Goal: Download file/media: Download file/media

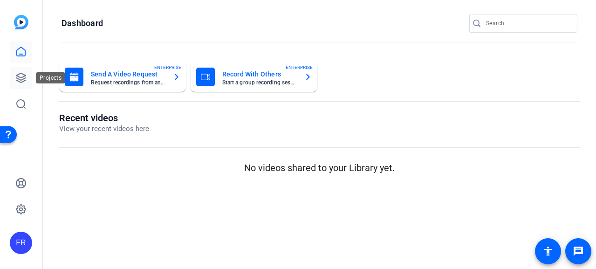
click at [24, 79] on icon at bounding box center [20, 77] width 11 height 11
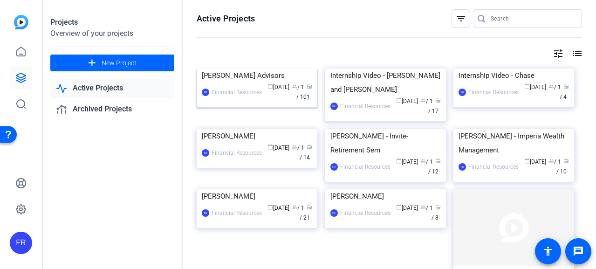
click at [257, 68] on img at bounding box center [257, 68] width 121 height 0
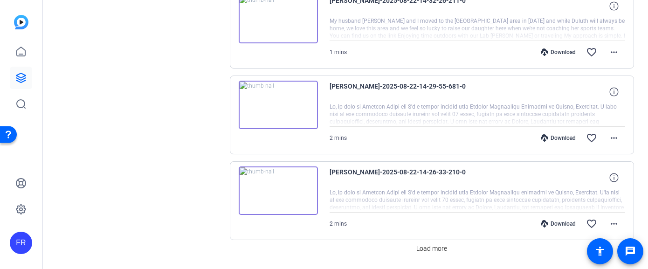
scroll to position [762, 0]
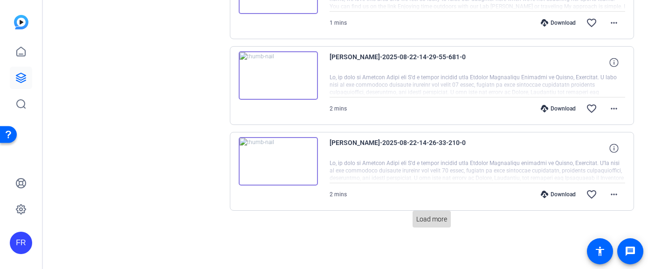
click at [430, 218] on span "Load more" at bounding box center [431, 219] width 31 height 10
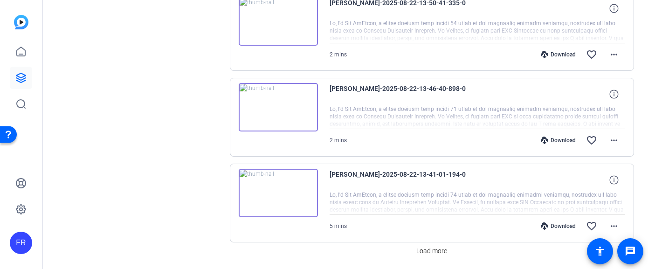
scroll to position [1619, 0]
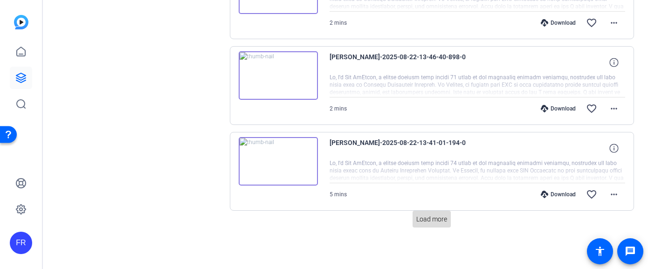
click at [428, 219] on span "Load more" at bounding box center [431, 219] width 31 height 10
click at [425, 219] on span "Load more" at bounding box center [431, 219] width 31 height 10
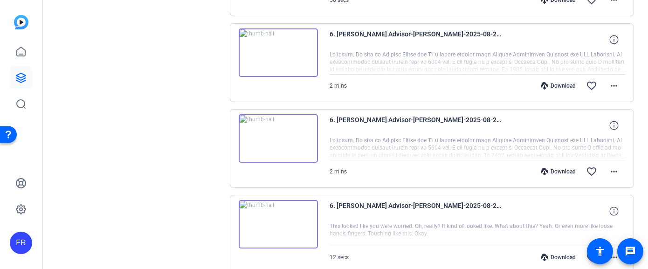
scroll to position [3334, 0]
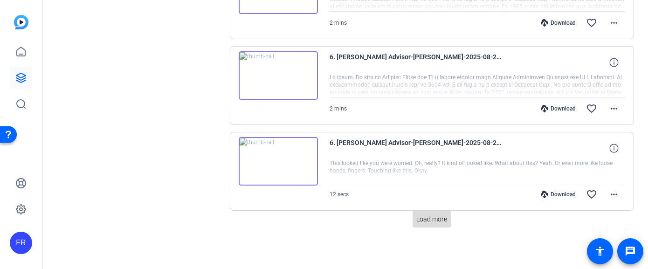
click at [428, 219] on span "Load more" at bounding box center [431, 219] width 31 height 10
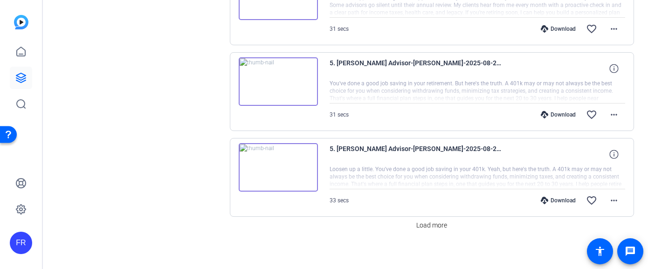
scroll to position [4191, 0]
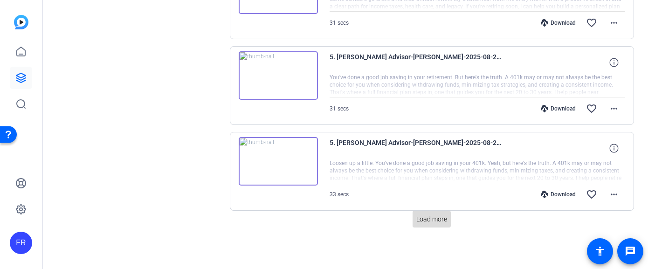
click at [420, 221] on span "Load more" at bounding box center [431, 219] width 31 height 10
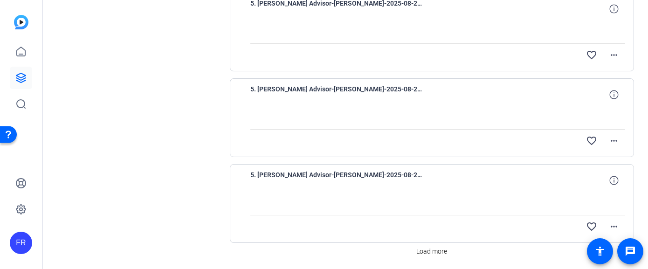
scroll to position [5048, 0]
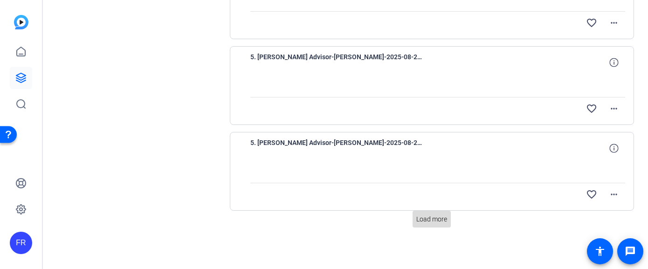
click at [426, 219] on span "Load more" at bounding box center [431, 219] width 31 height 10
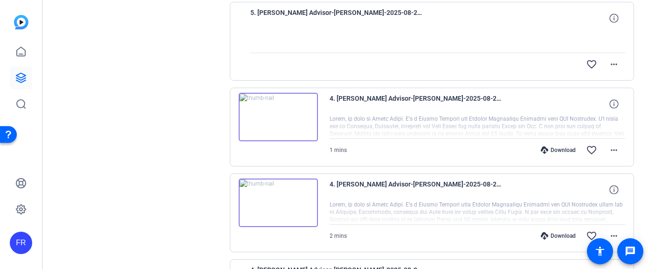
scroll to position [5608, 0]
click at [278, 117] on img at bounding box center [278, 116] width 79 height 48
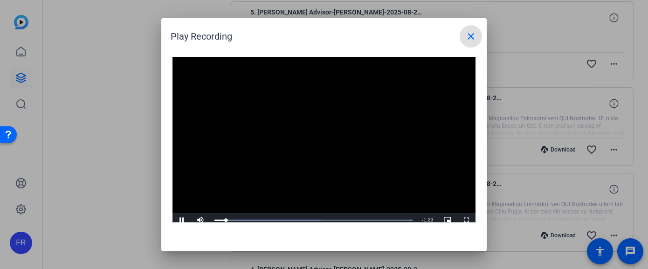
click at [470, 35] on mat-icon "close" at bounding box center [470, 36] width 11 height 11
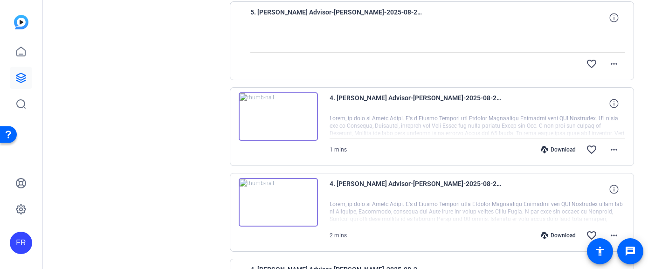
click at [556, 147] on div "Download" at bounding box center [558, 149] width 44 height 7
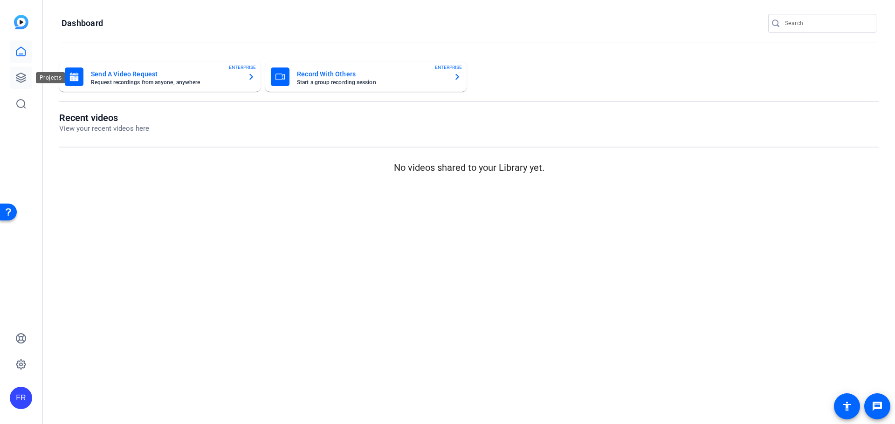
click at [19, 75] on icon at bounding box center [20, 77] width 11 height 11
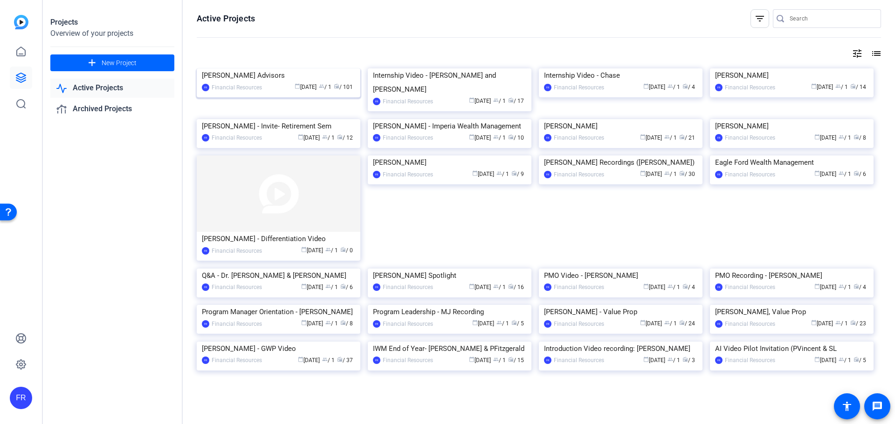
click at [244, 82] on div "[PERSON_NAME] Advisors" at bounding box center [278, 75] width 153 height 14
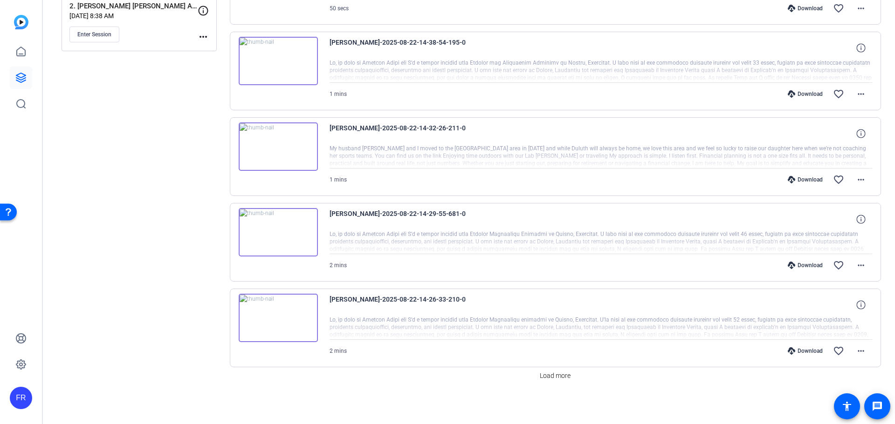
scroll to position [606, 0]
click at [557, 374] on span "Load more" at bounding box center [555, 375] width 31 height 10
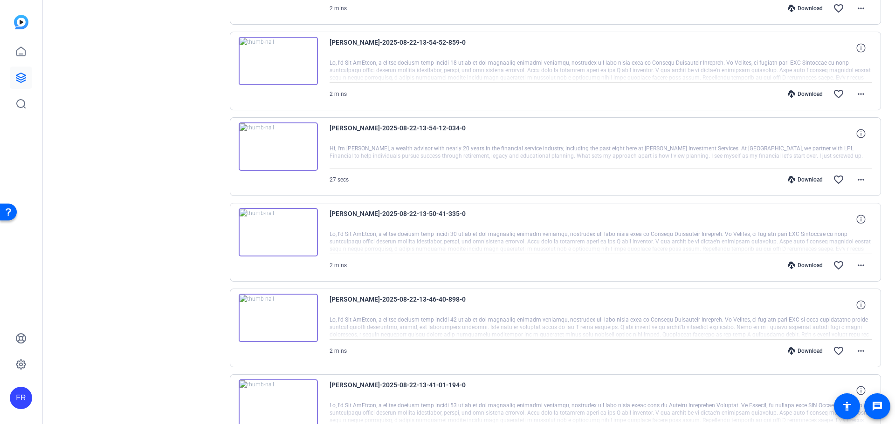
scroll to position [1463, 0]
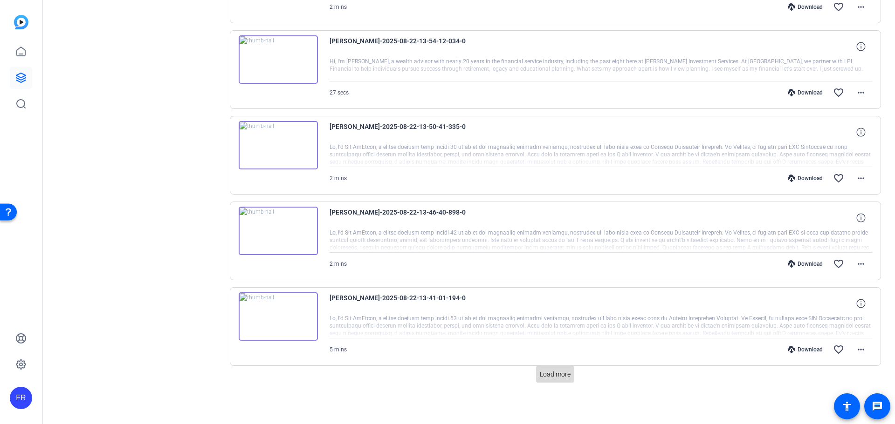
click at [553, 374] on span "Load more" at bounding box center [555, 375] width 31 height 10
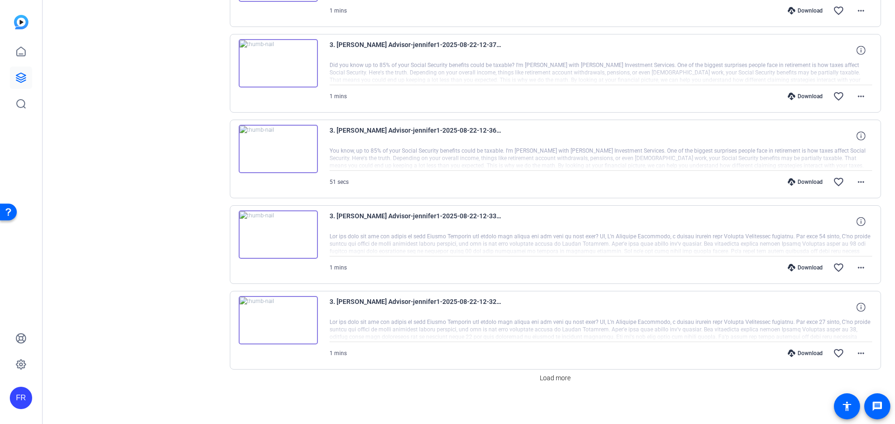
scroll to position [2321, 0]
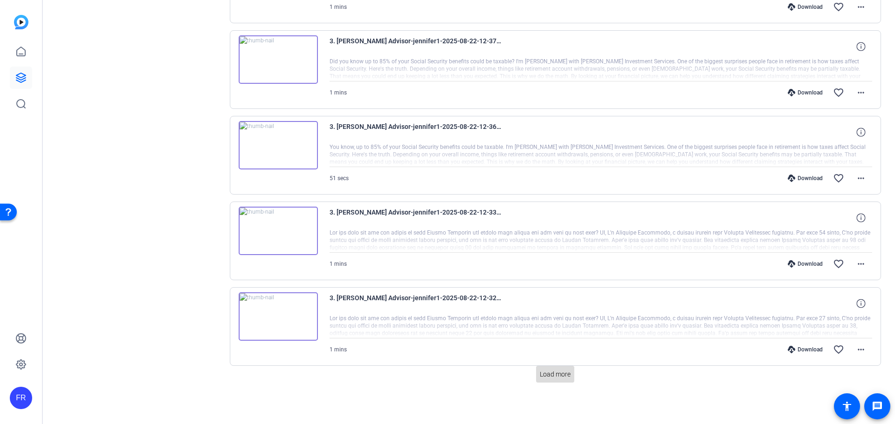
click at [550, 373] on span "Load more" at bounding box center [555, 375] width 31 height 10
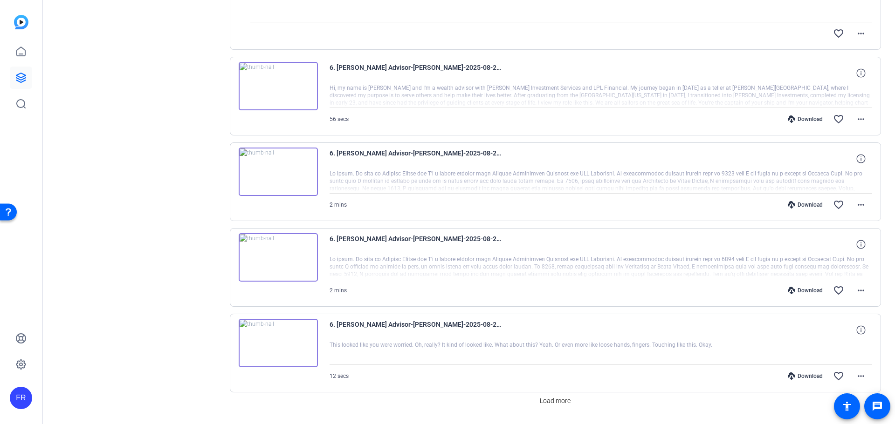
scroll to position [3178, 0]
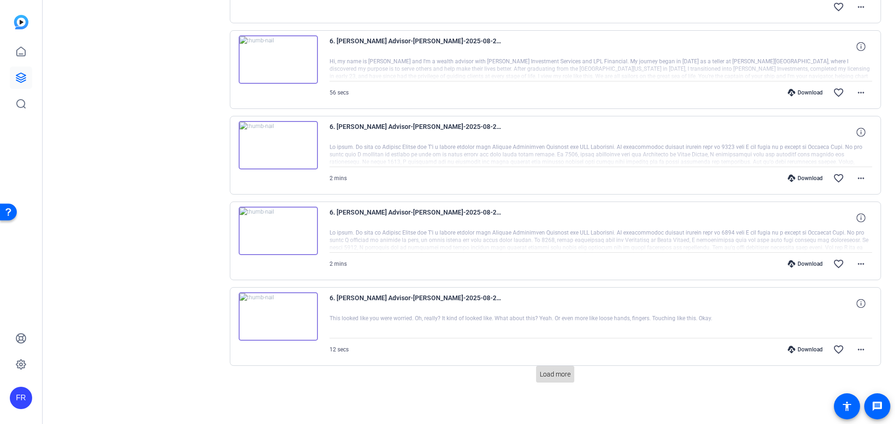
click at [551, 376] on span "Load more" at bounding box center [555, 375] width 31 height 10
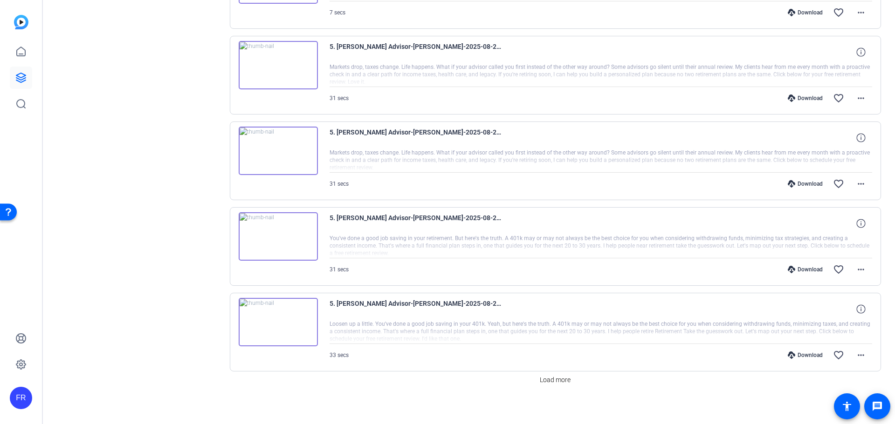
scroll to position [4035, 0]
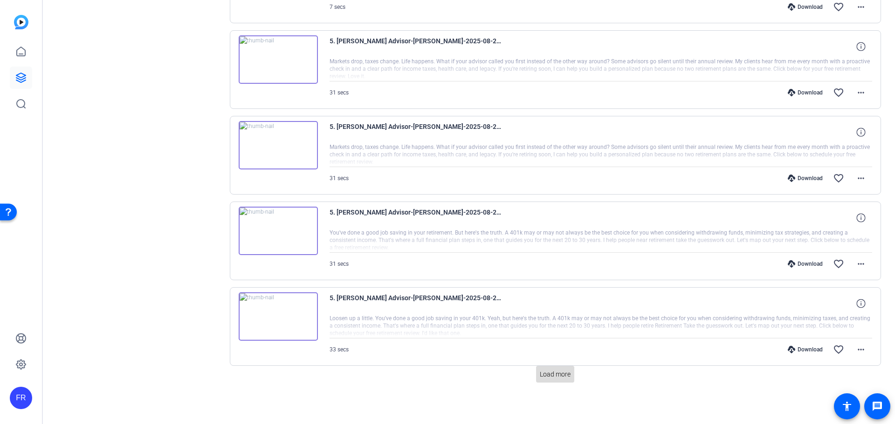
click at [545, 373] on span "Load more" at bounding box center [555, 375] width 31 height 10
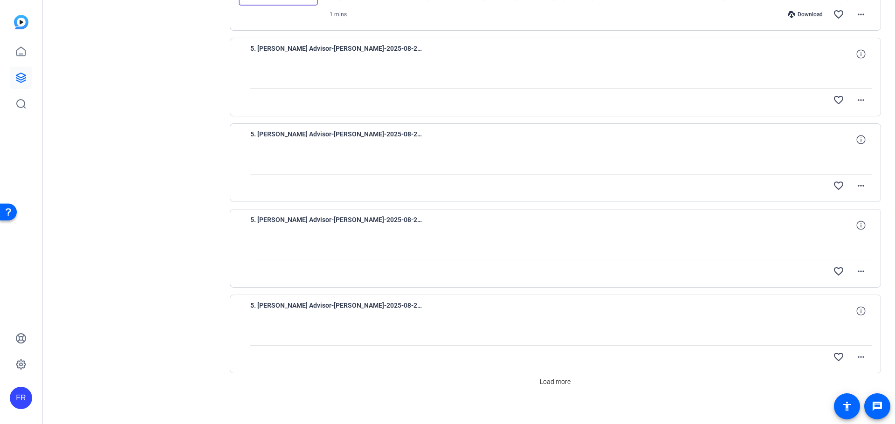
scroll to position [4893, 0]
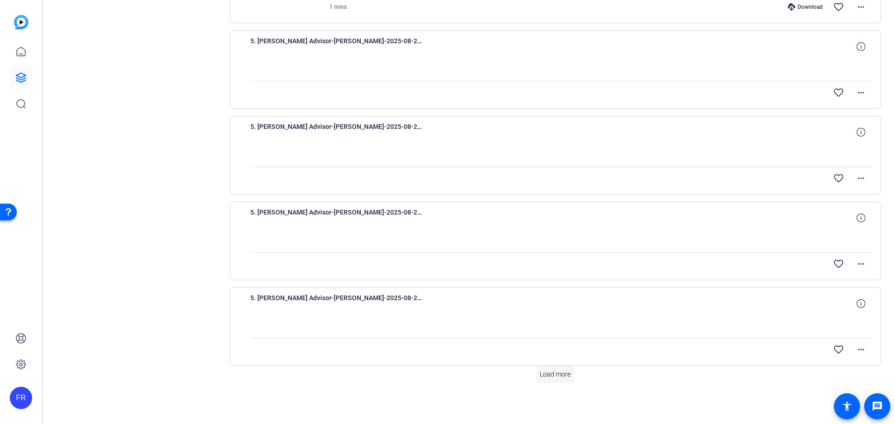
click at [555, 368] on span at bounding box center [555, 374] width 38 height 22
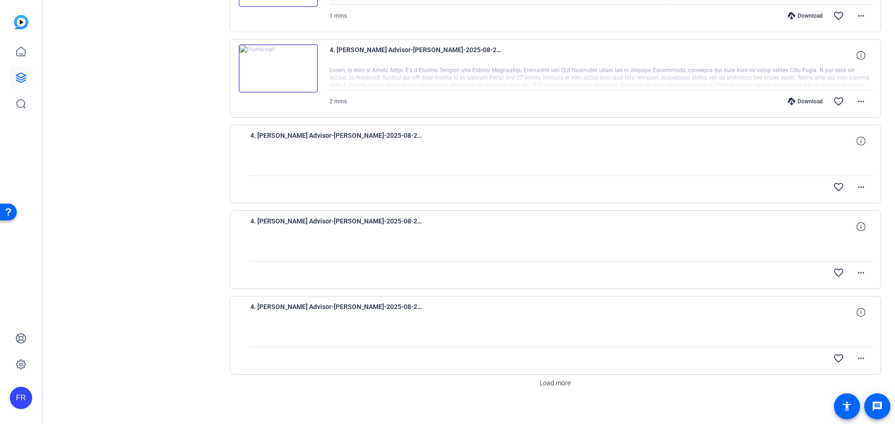
scroll to position [5750, 0]
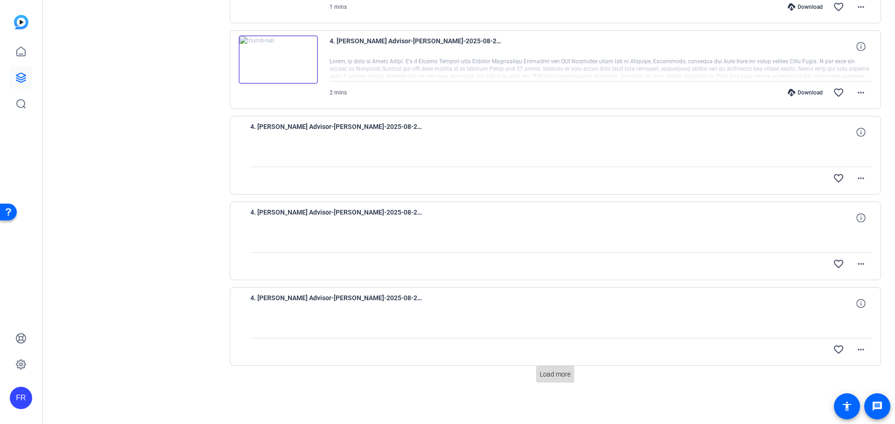
click at [548, 376] on span "Load more" at bounding box center [555, 375] width 31 height 10
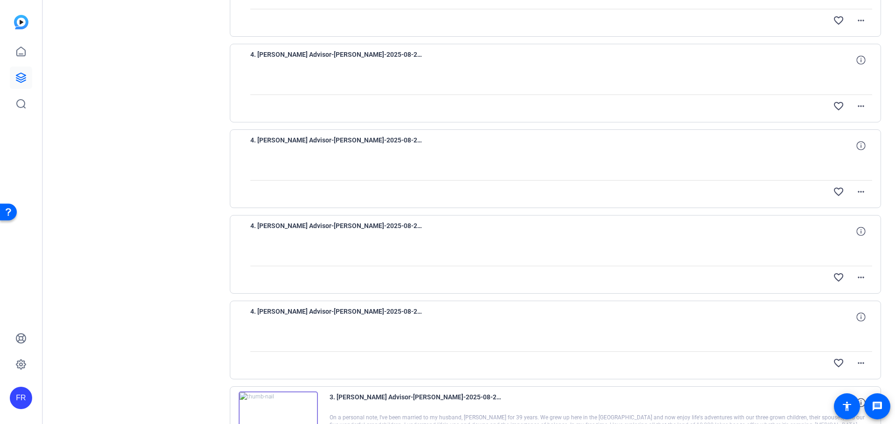
scroll to position [5909, 0]
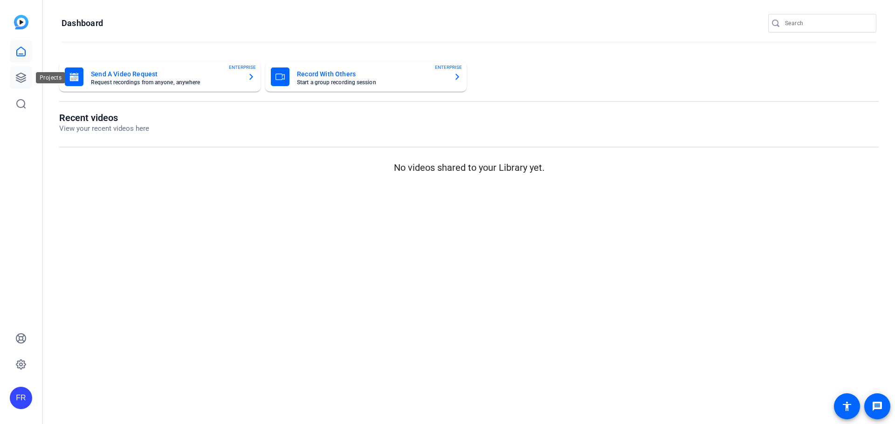
click at [20, 77] on icon at bounding box center [20, 77] width 9 height 9
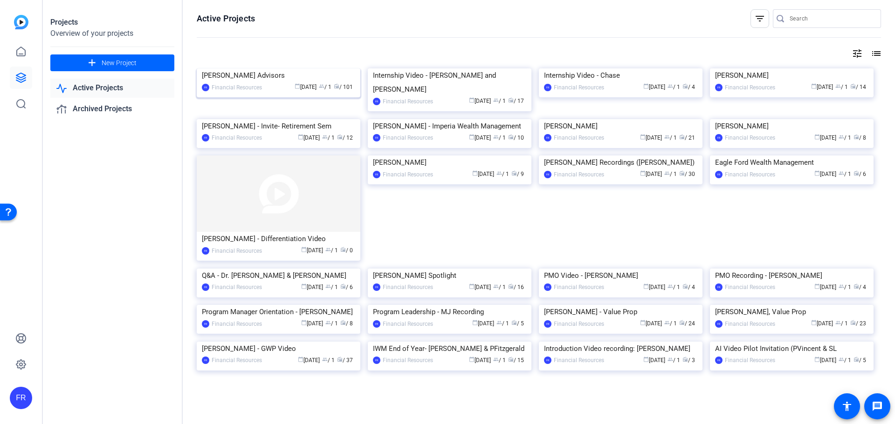
click at [276, 68] on img at bounding box center [279, 68] width 164 height 0
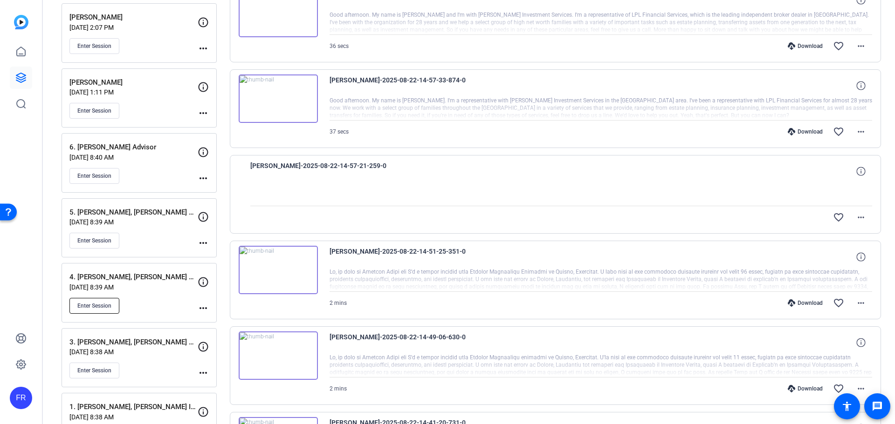
scroll to position [139, 0]
click at [103, 303] on span "Enter Session" at bounding box center [94, 304] width 34 height 7
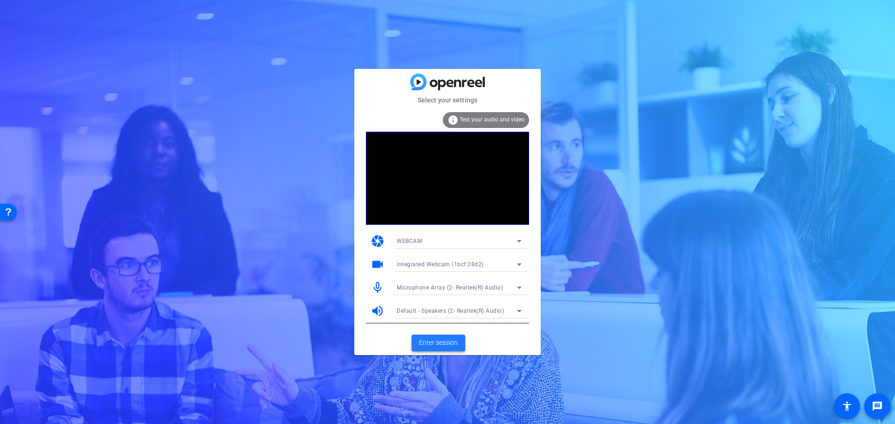
click at [432, 340] on span "Enter session" at bounding box center [438, 343] width 39 height 10
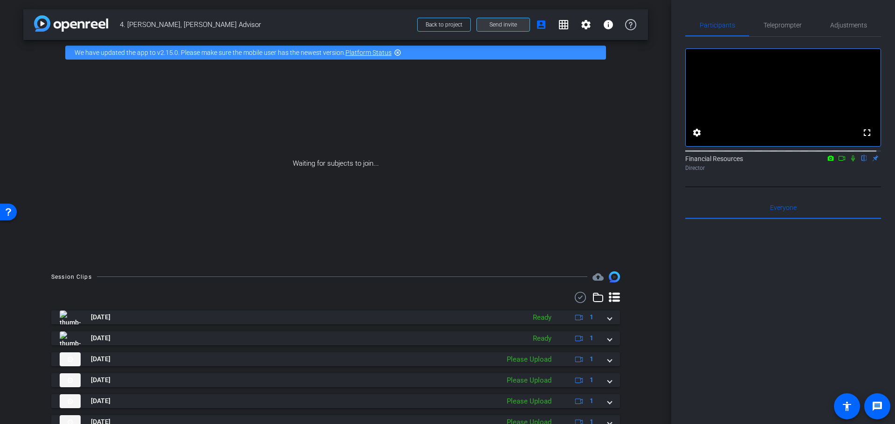
click at [494, 23] on span "Send invite" at bounding box center [502, 24] width 27 height 7
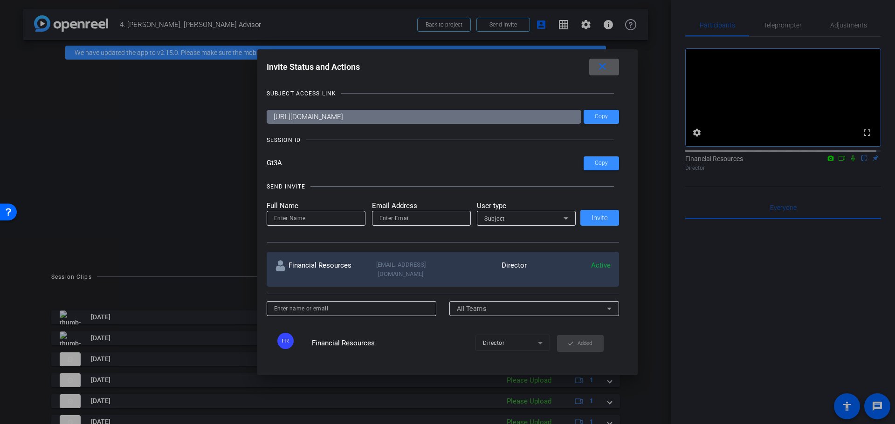
click at [211, 155] on div at bounding box center [447, 212] width 895 height 424
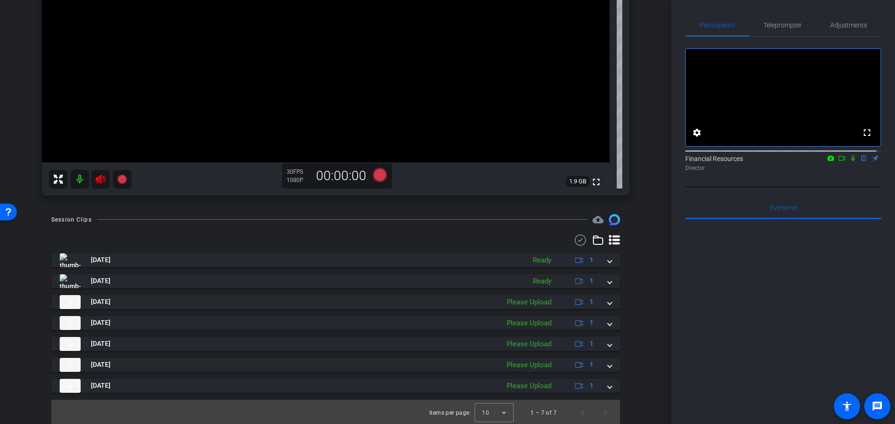
scroll to position [220, 0]
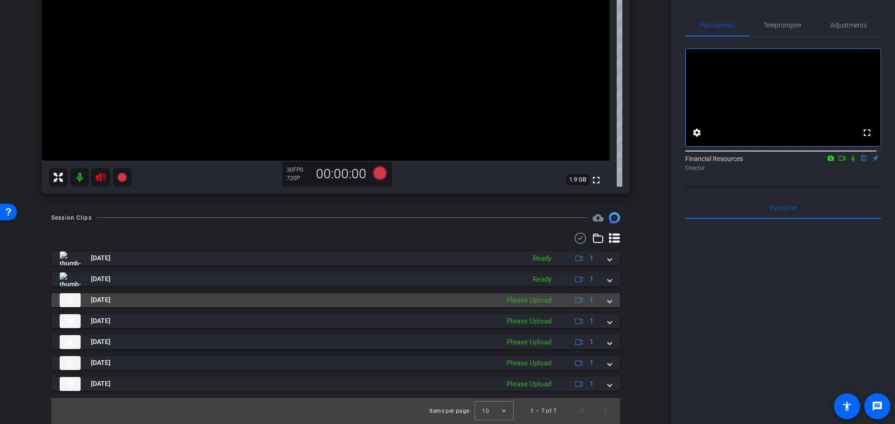
click at [535, 300] on div "Please Upload" at bounding box center [529, 300] width 54 height 11
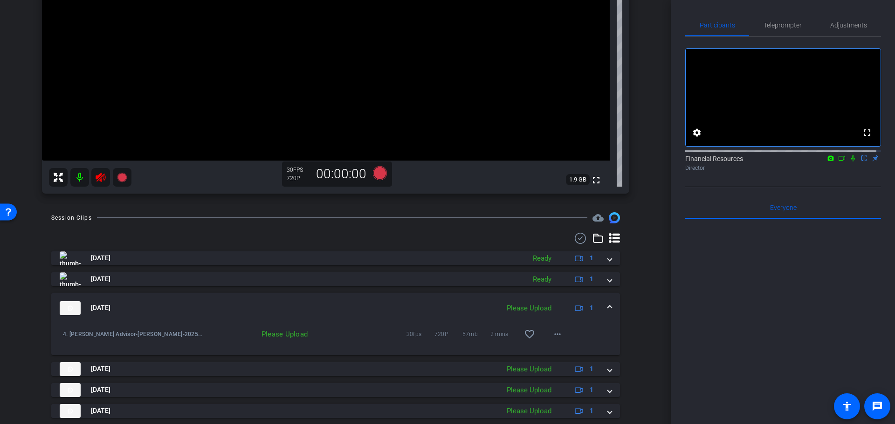
click at [526, 308] on div "Please Upload" at bounding box center [529, 308] width 54 height 11
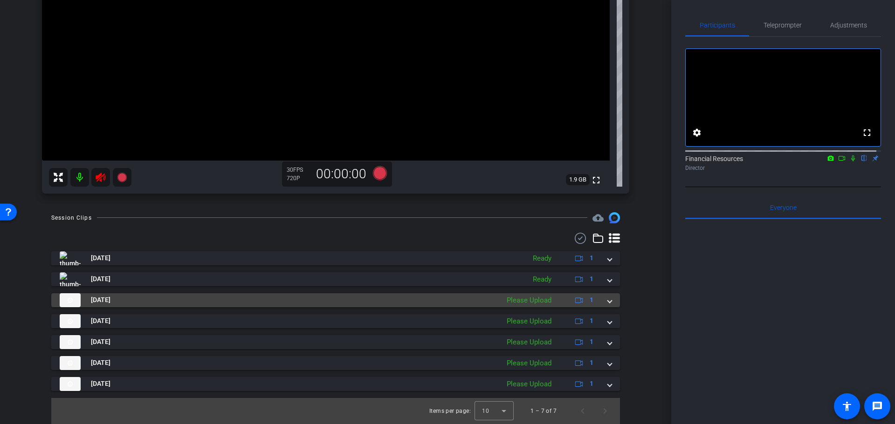
click at [538, 299] on div "Please Upload" at bounding box center [529, 300] width 54 height 11
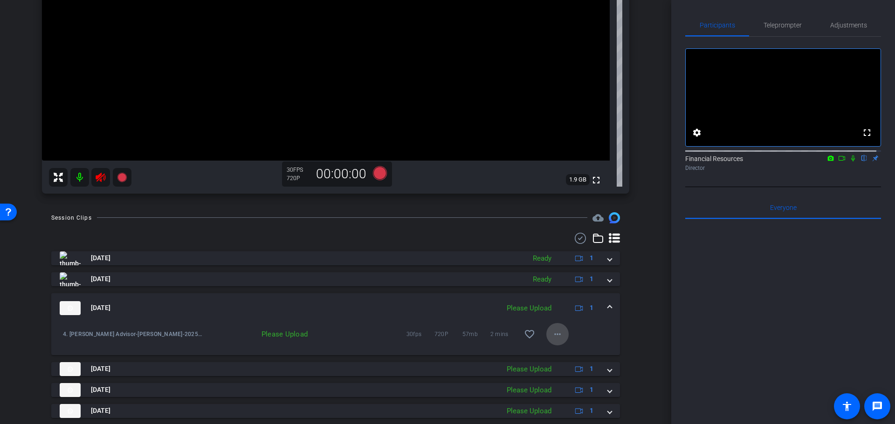
click at [552, 333] on mat-icon "more_horiz" at bounding box center [557, 334] width 11 height 11
click at [560, 350] on span "Upload" at bounding box center [567, 353] width 37 height 11
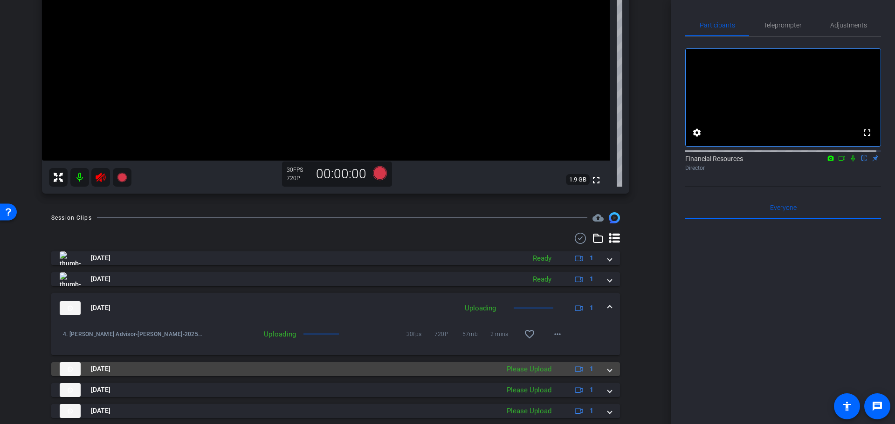
click at [522, 366] on div "Please Upload" at bounding box center [529, 369] width 54 height 11
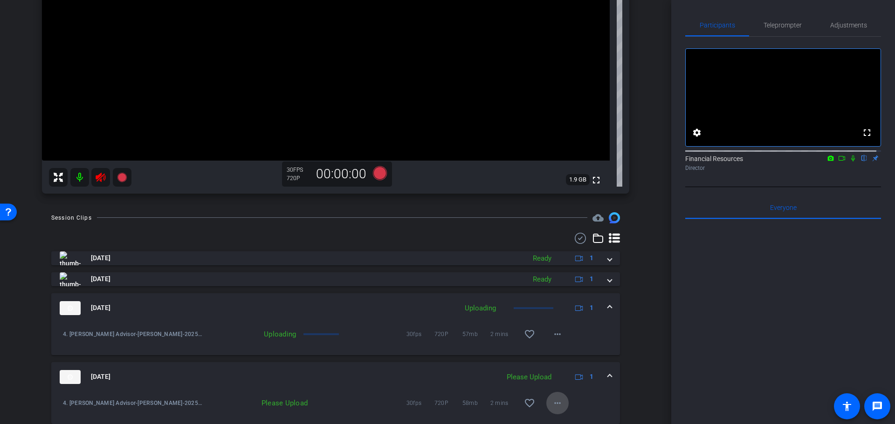
click at [552, 398] on mat-icon "more_horiz" at bounding box center [557, 403] width 11 height 11
click at [560, 361] on span "Upload" at bounding box center [567, 360] width 37 height 11
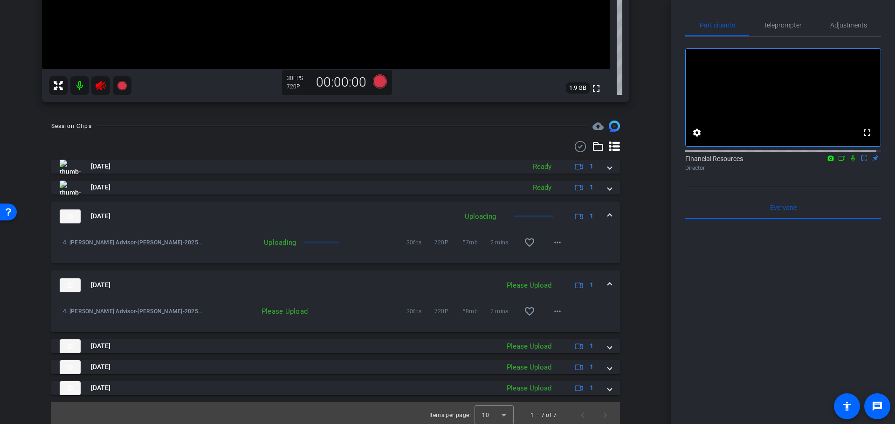
scroll to position [313, 0]
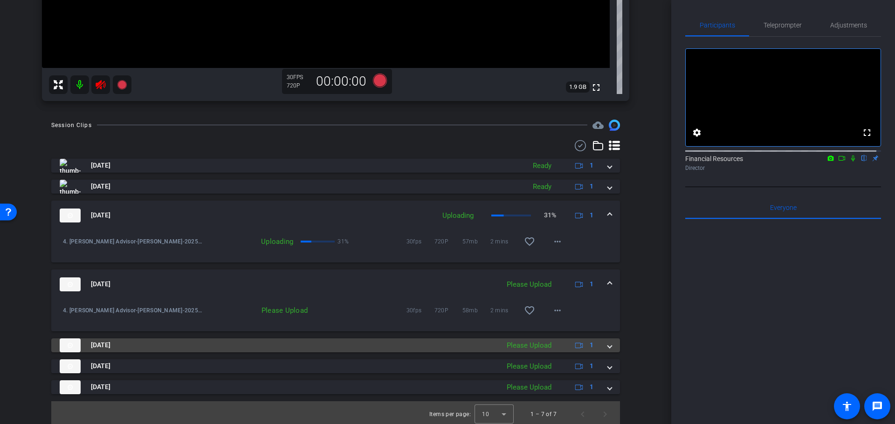
click at [540, 343] on div "Please Upload" at bounding box center [529, 346] width 54 height 11
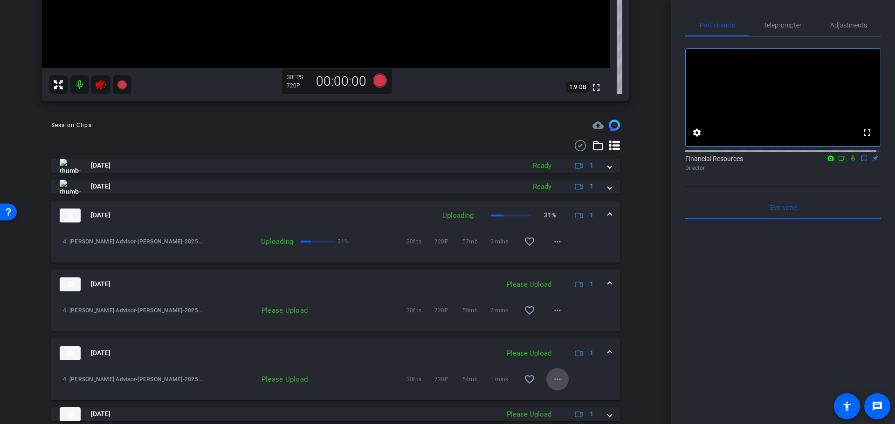
click at [553, 380] on mat-icon "more_horiz" at bounding box center [557, 379] width 11 height 11
click at [561, 336] on span "Upload" at bounding box center [567, 336] width 37 height 11
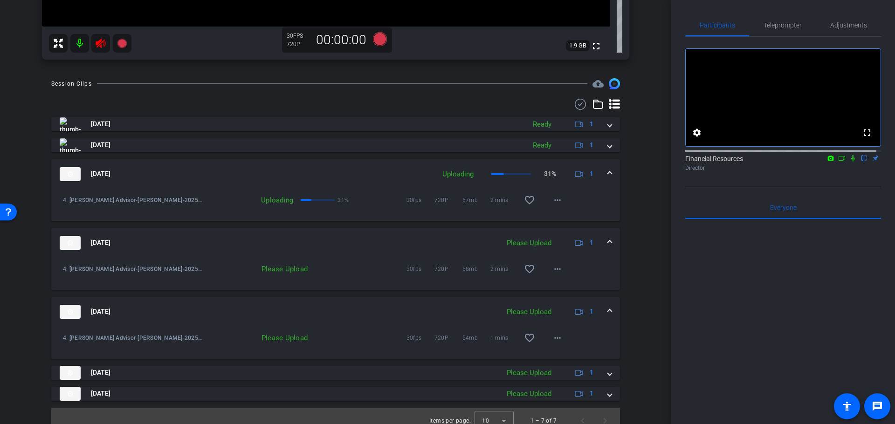
scroll to position [364, 0]
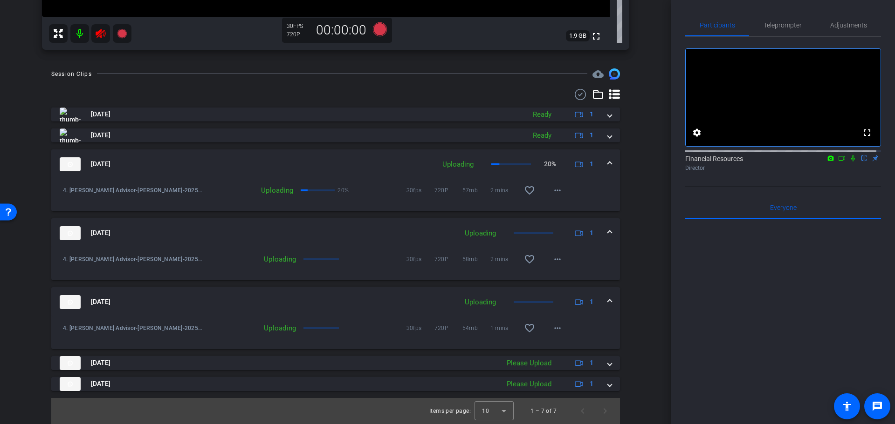
drag, startPoint x: 79, startPoint y: 31, endPoint x: 185, endPoint y: 44, distance: 106.6
click at [79, 31] on mat-icon at bounding box center [79, 33] width 19 height 19
click at [62, 189] on mat-icon "play_circle_outline" at bounding box center [62, 190] width 9 height 9
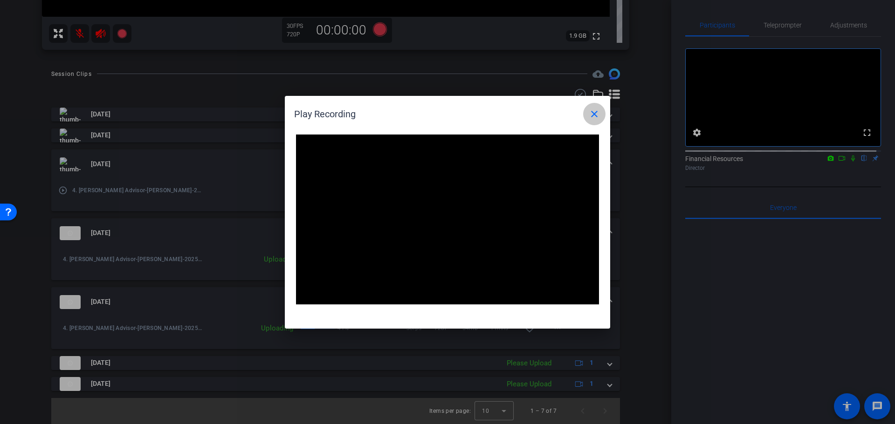
click at [593, 112] on mat-icon "close" at bounding box center [593, 114] width 11 height 11
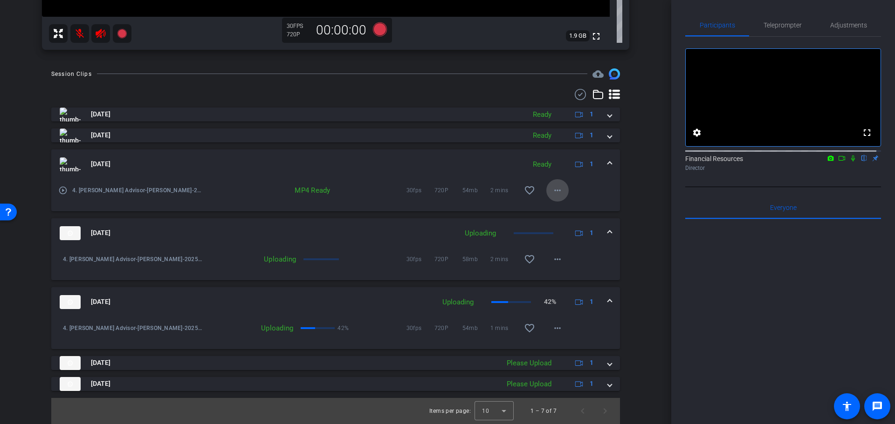
click at [552, 189] on mat-icon "more_horiz" at bounding box center [557, 190] width 11 height 11
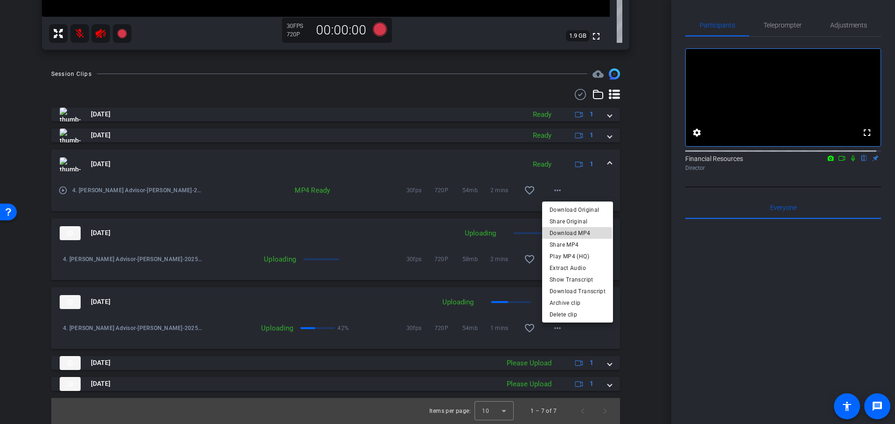
click at [564, 234] on span "Download MP4" at bounding box center [577, 232] width 56 height 11
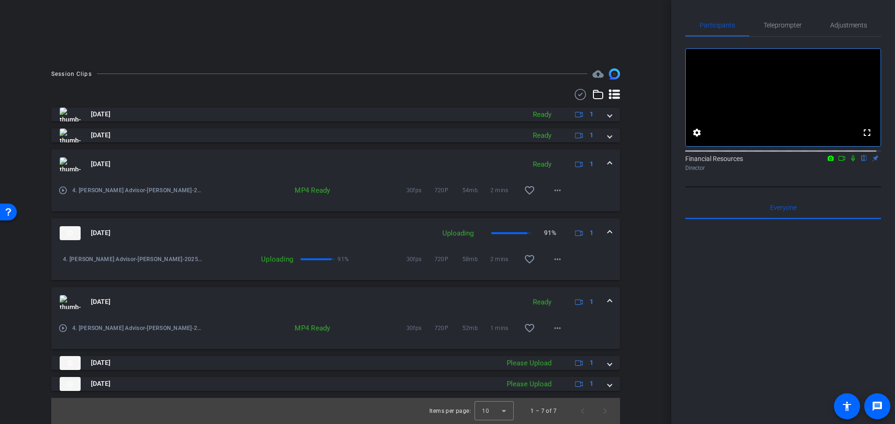
scroll to position [203, 0]
click at [68, 258] on span "4. [PERSON_NAME] Advisor-[PERSON_NAME]-2025-08-20-15-21-53-935-0" at bounding box center [132, 259] width 139 height 9
click at [68, 230] on img at bounding box center [70, 233] width 21 height 14
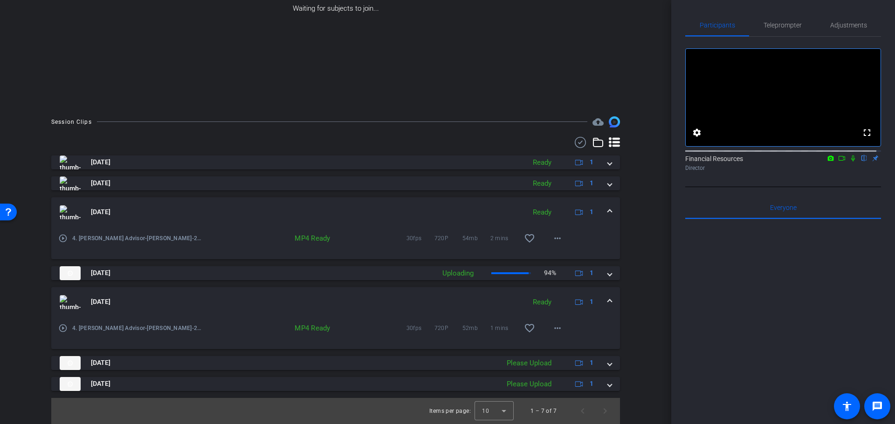
scroll to position [155, 0]
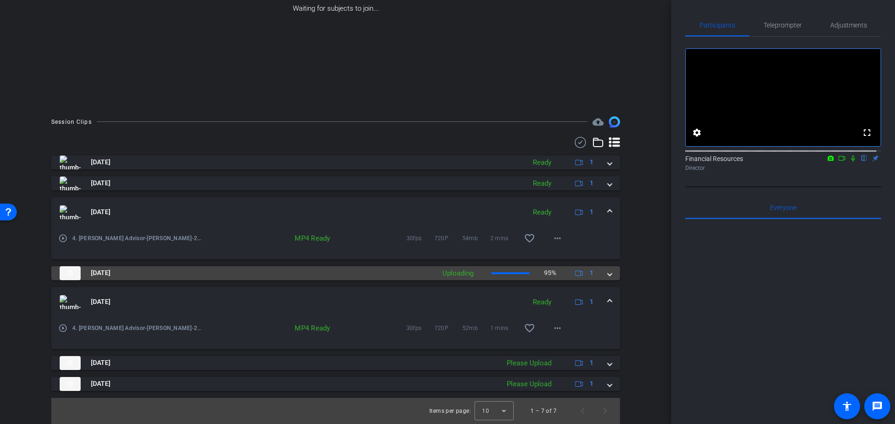
click at [71, 273] on img at bounding box center [70, 274] width 21 height 14
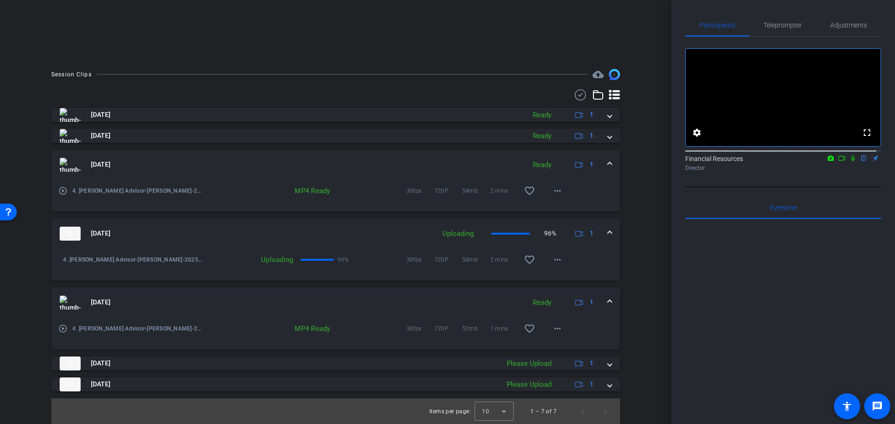
scroll to position [203, 0]
click at [67, 229] on img at bounding box center [70, 233] width 21 height 14
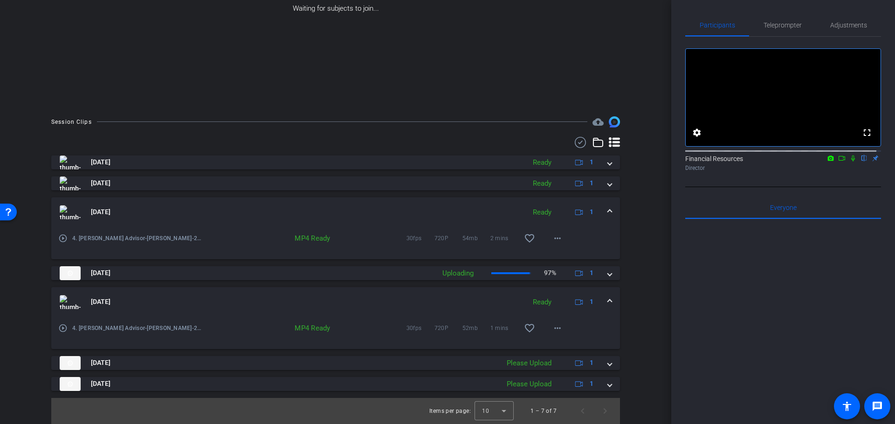
scroll to position [155, 0]
click at [105, 299] on span "Aug 20, 2025" at bounding box center [101, 302] width 20 height 10
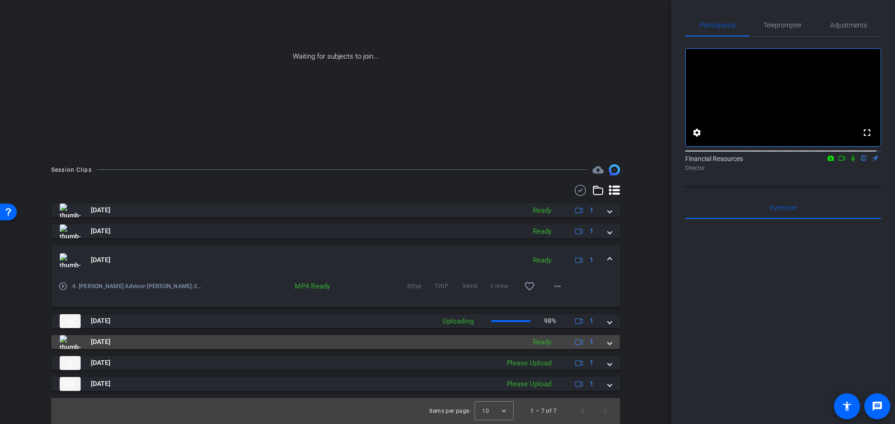
scroll to position [107, 0]
click at [96, 344] on span "Aug 20, 2025" at bounding box center [101, 342] width 20 height 10
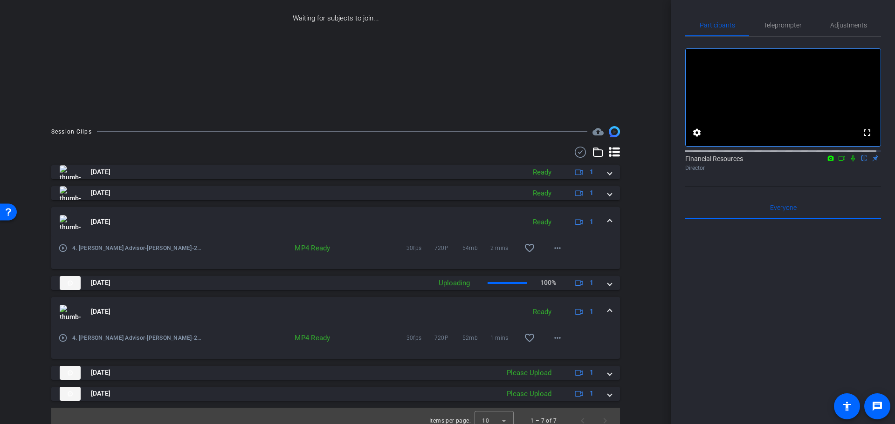
scroll to position [155, 0]
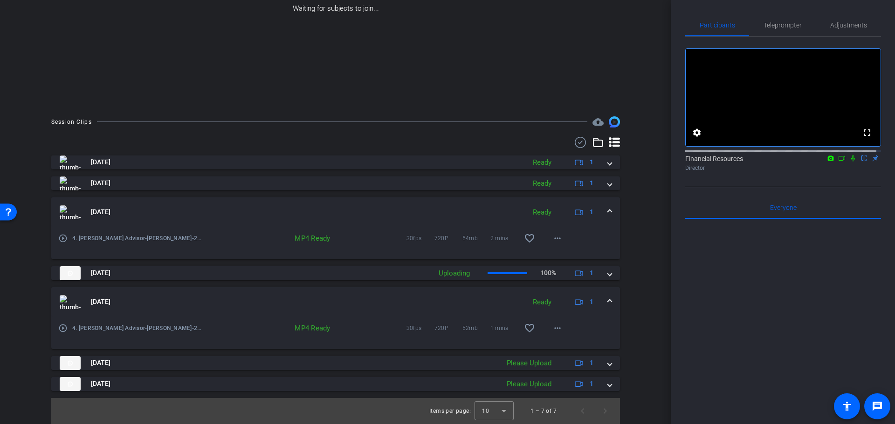
click at [62, 328] on mat-icon "play_circle_outline" at bounding box center [62, 328] width 9 height 9
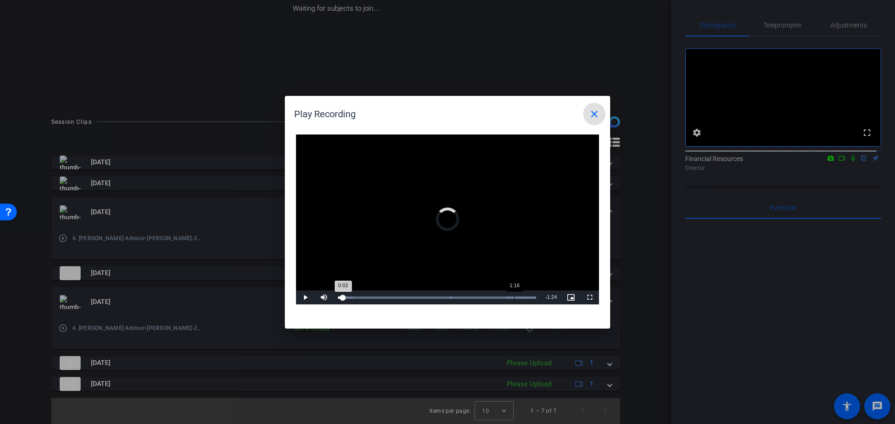
drag, startPoint x: 343, startPoint y: 298, endPoint x: 514, endPoint y: 304, distance: 171.1
click at [514, 304] on div "Loaded : 100.00% 1:16 0:02" at bounding box center [436, 298] width 207 height 14
drag, startPoint x: 517, startPoint y: 297, endPoint x: 487, endPoint y: 300, distance: 30.0
click at [489, 300] on div "Loaded : 100.00% 1:05 1:06" at bounding box center [436, 298] width 207 height 14
drag, startPoint x: 522, startPoint y: 299, endPoint x: 481, endPoint y: 305, distance: 41.9
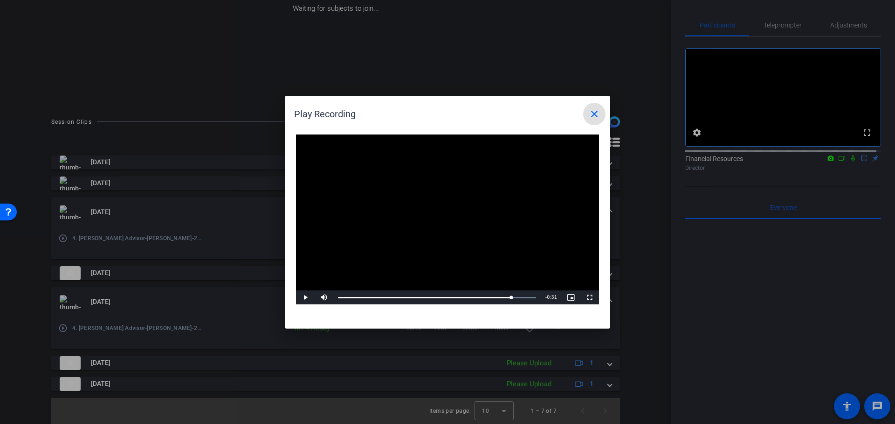
click at [465, 308] on div "Video Player is loading. Play Video Play Mute Current Time 1:15 / Duration 1:26…" at bounding box center [447, 227] width 325 height 204
click at [306, 298] on span "Video Player" at bounding box center [305, 298] width 19 height 0
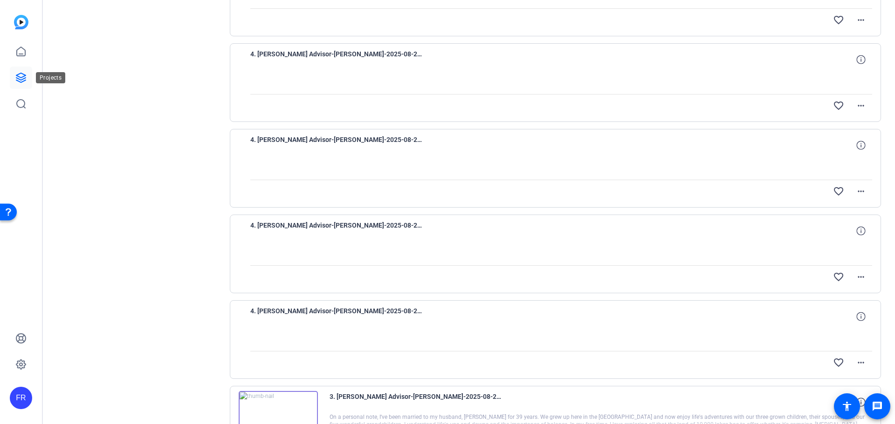
click at [21, 77] on icon at bounding box center [20, 77] width 9 height 9
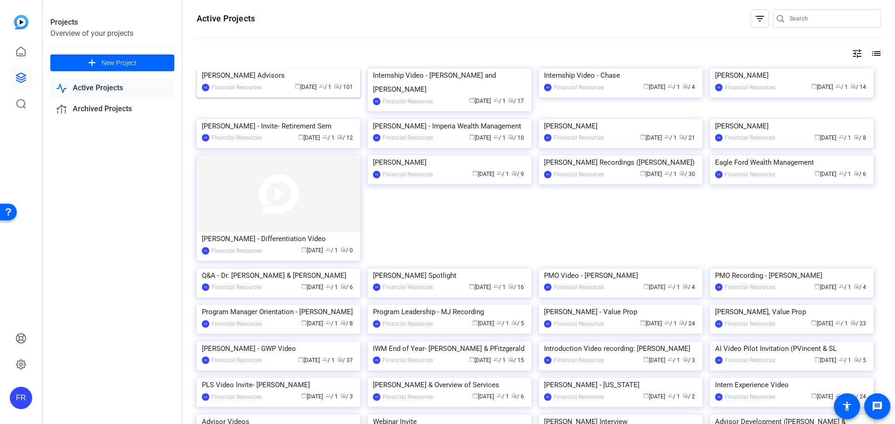
click at [269, 68] on img at bounding box center [279, 68] width 164 height 0
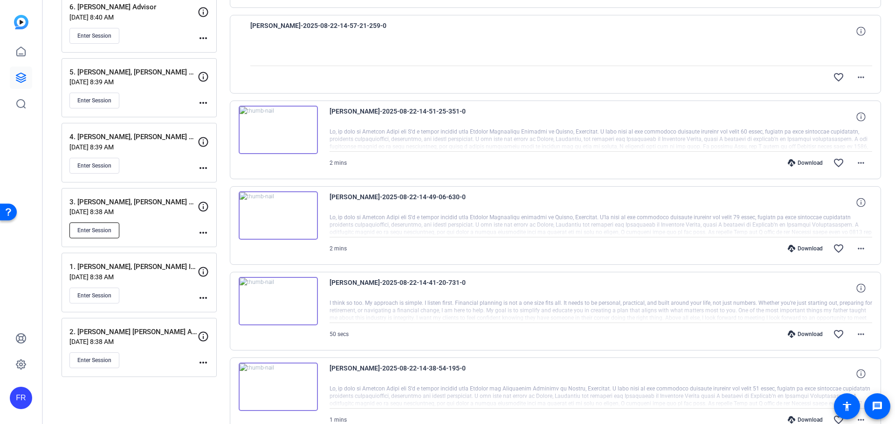
scroll to position [279, 0]
click at [87, 228] on span "Enter Session" at bounding box center [94, 229] width 34 height 7
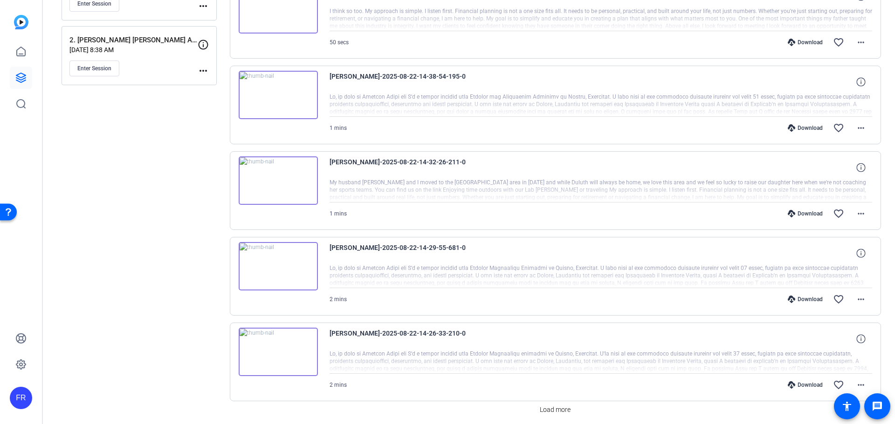
scroll to position [606, 0]
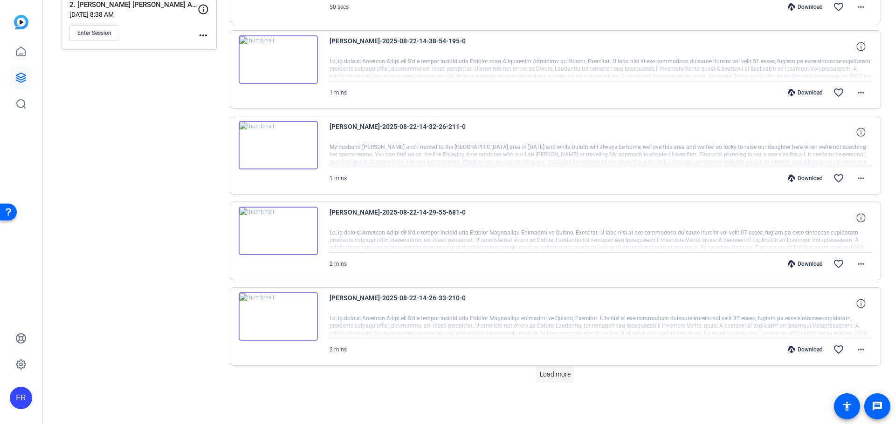
click at [556, 372] on span "Load more" at bounding box center [555, 375] width 31 height 10
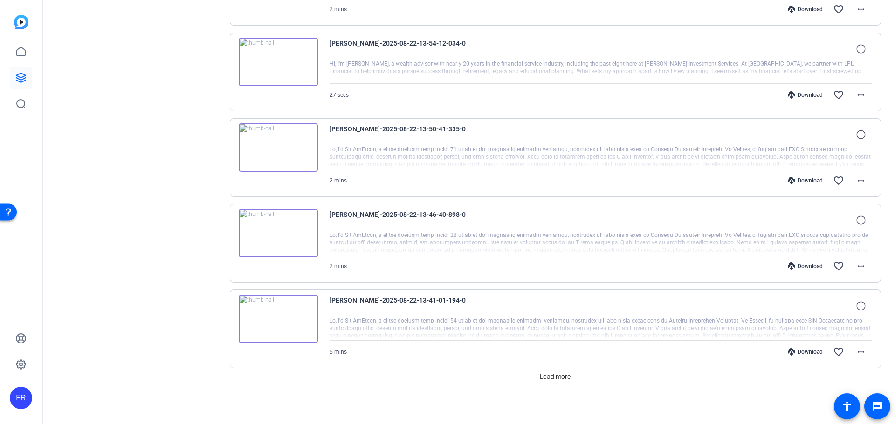
scroll to position [1463, 0]
click at [562, 375] on span "Load more" at bounding box center [555, 375] width 31 height 10
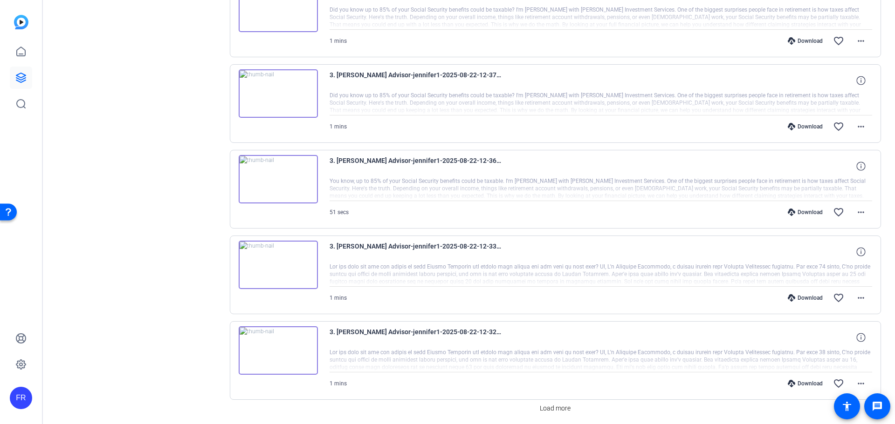
scroll to position [2321, 0]
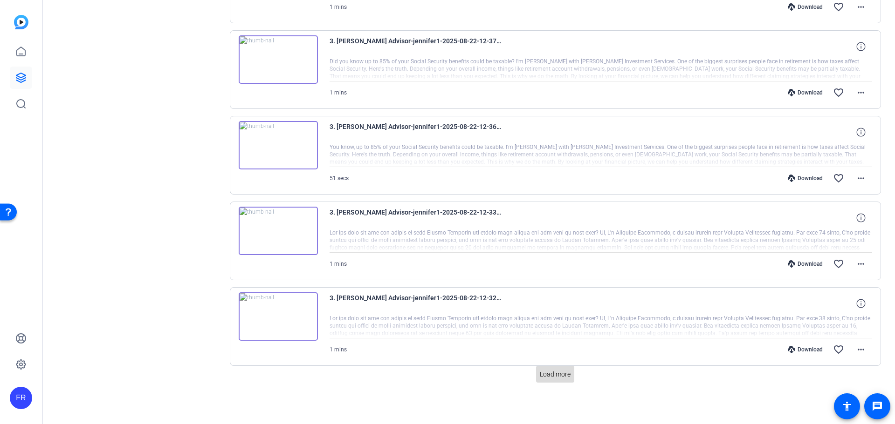
click at [560, 371] on span "Load more" at bounding box center [555, 375] width 31 height 10
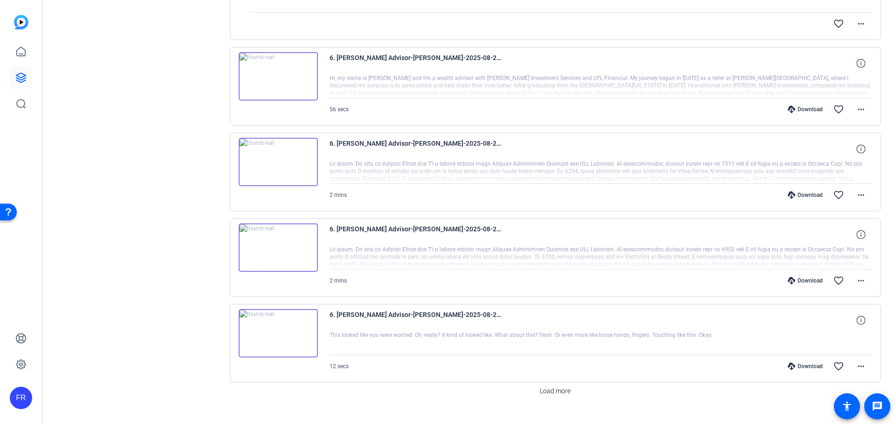
scroll to position [3178, 0]
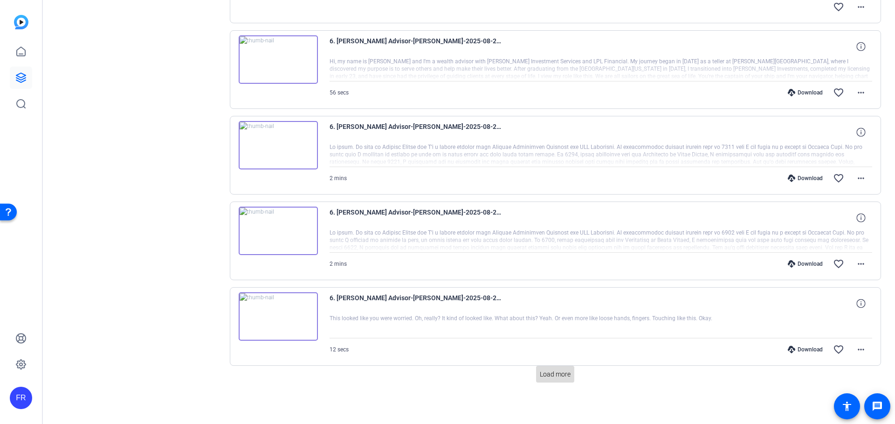
click at [549, 365] on span at bounding box center [555, 374] width 38 height 22
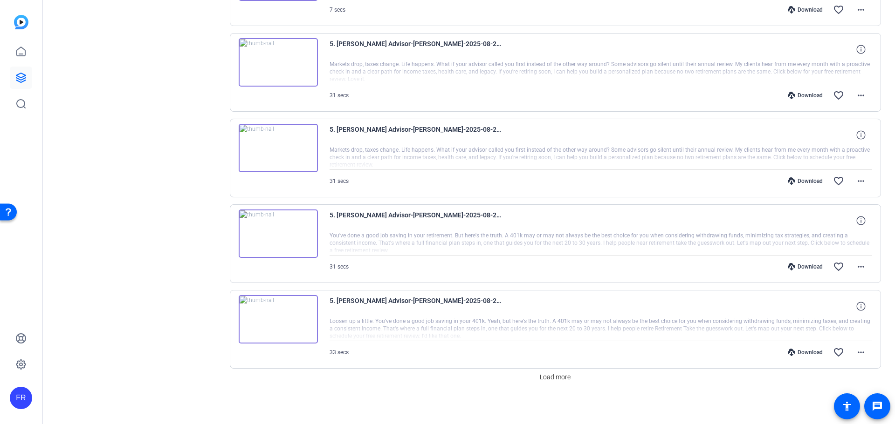
scroll to position [4035, 0]
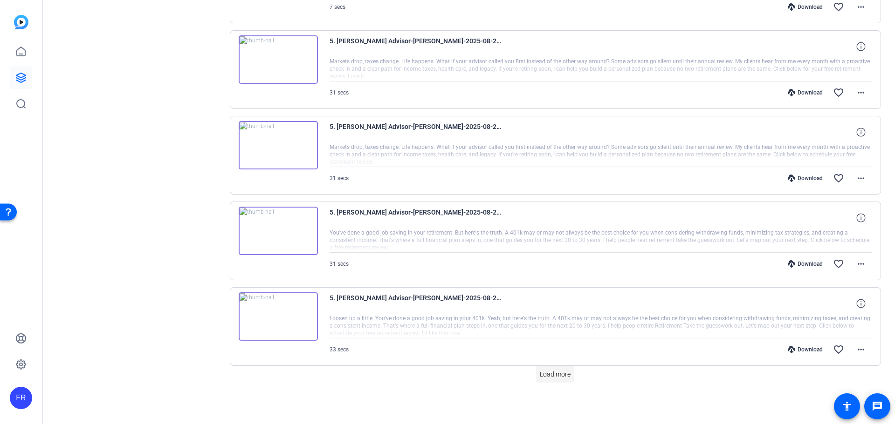
click at [542, 373] on span "Load more" at bounding box center [555, 375] width 31 height 10
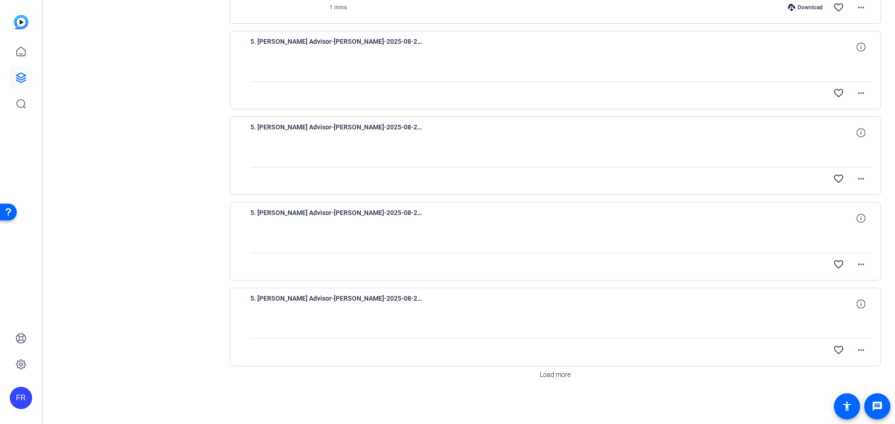
scroll to position [4893, 0]
click at [565, 371] on span "Load more" at bounding box center [555, 375] width 31 height 10
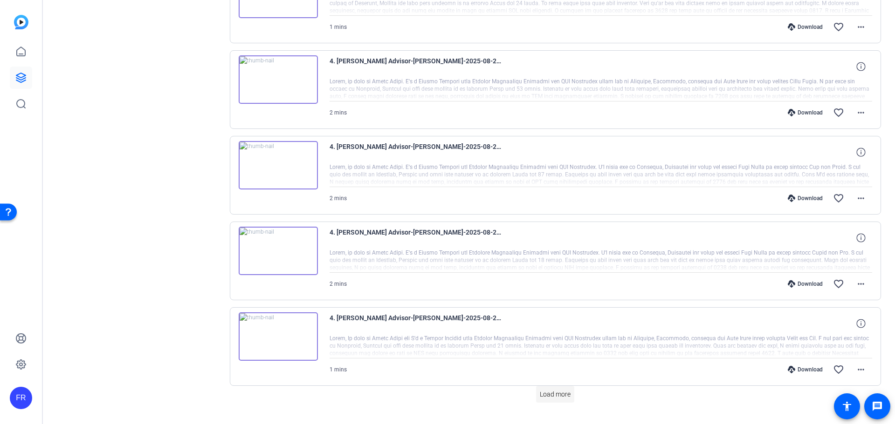
scroll to position [5731, 0]
click at [554, 392] on span "Load more" at bounding box center [555, 394] width 31 height 10
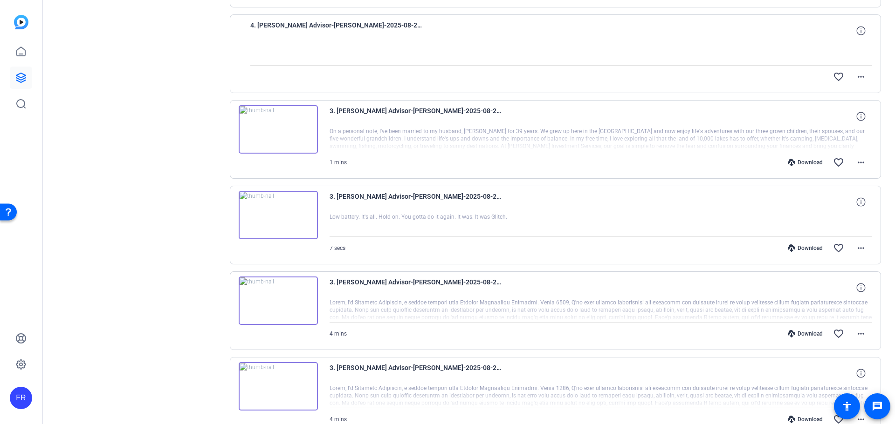
scroll to position [6196, 0]
click at [279, 298] on img at bounding box center [278, 299] width 79 height 48
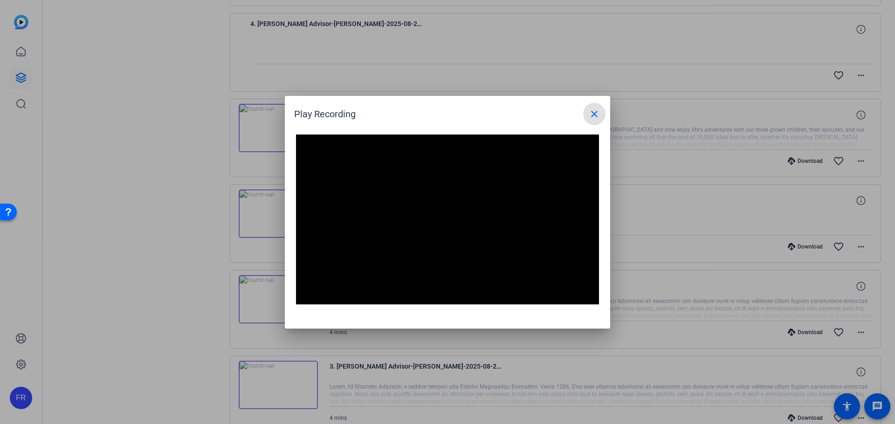
click at [592, 115] on mat-icon "close" at bounding box center [593, 114] width 11 height 11
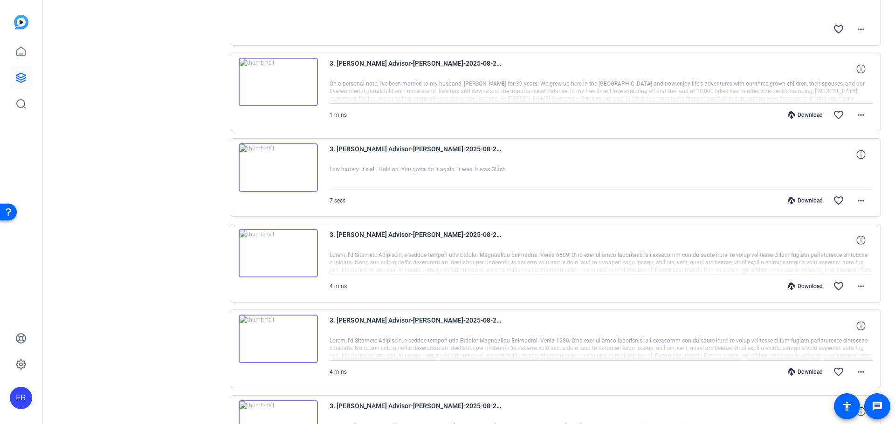
scroll to position [6243, 0]
click at [804, 286] on div "Download" at bounding box center [805, 285] width 44 height 7
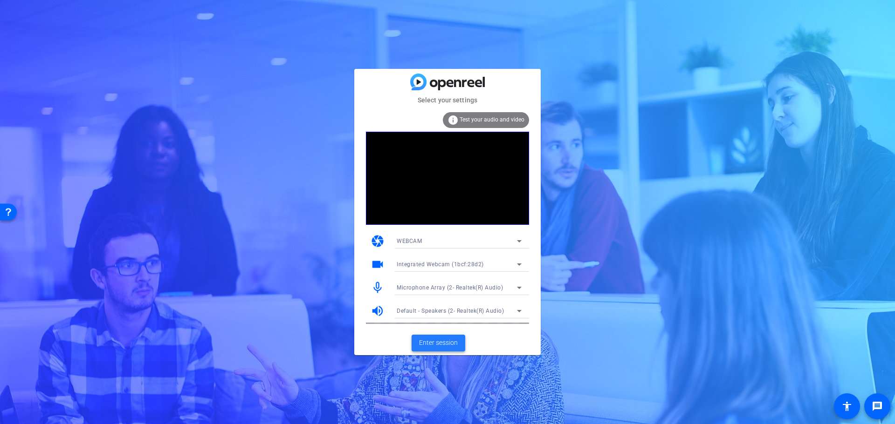
click at [435, 339] on span "Enter session" at bounding box center [438, 343] width 39 height 10
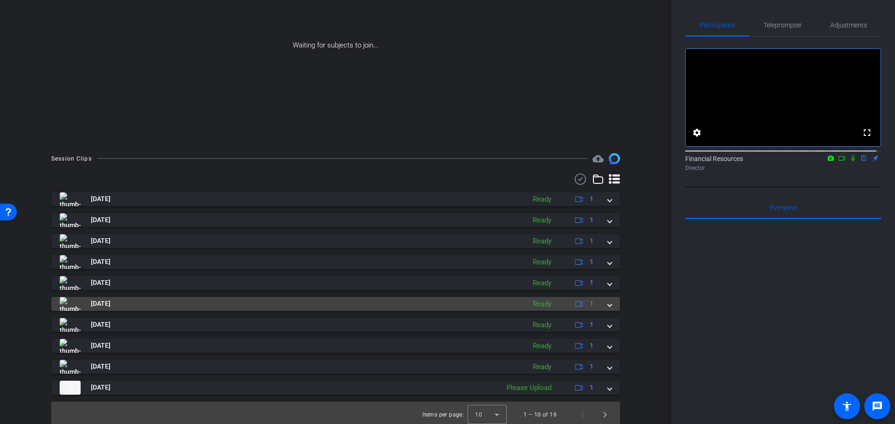
scroll to position [122, 0]
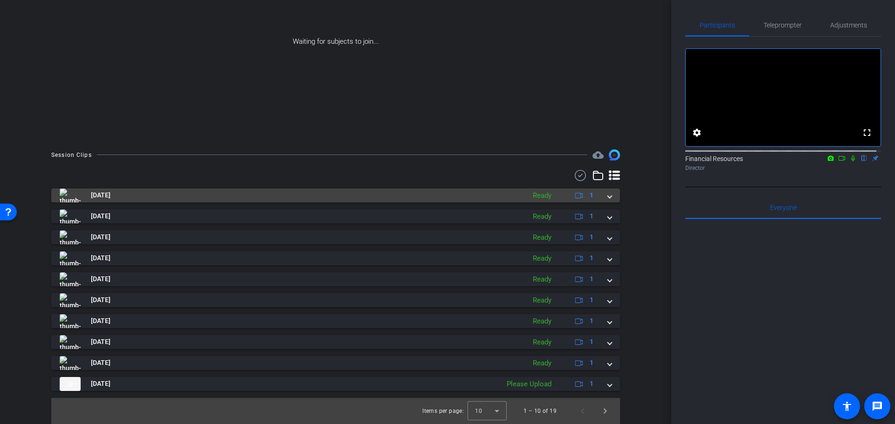
click at [71, 194] on img at bounding box center [70, 196] width 21 height 14
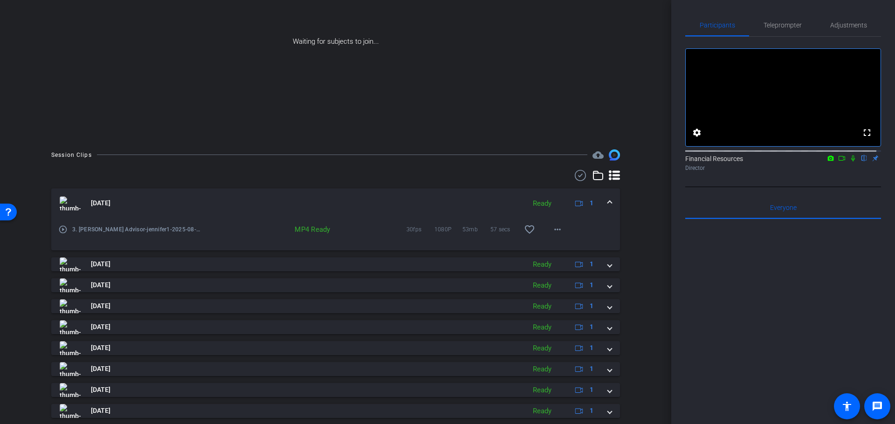
click at [62, 229] on mat-icon "play_circle_outline" at bounding box center [62, 229] width 9 height 9
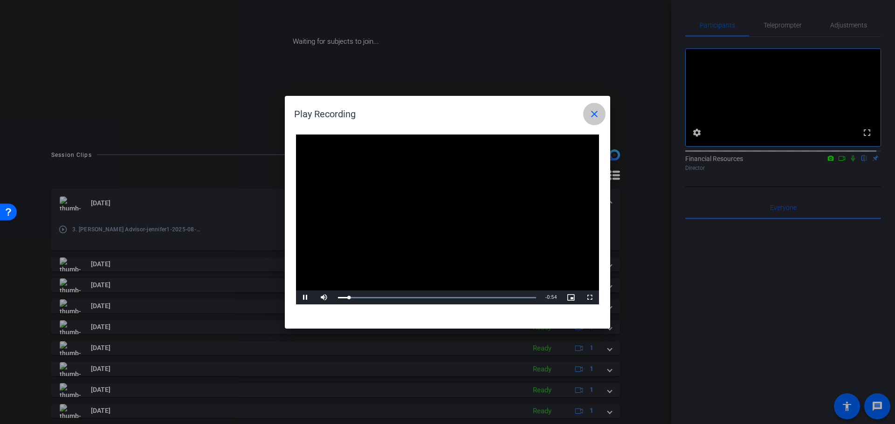
click at [593, 115] on mat-icon "close" at bounding box center [593, 114] width 11 height 11
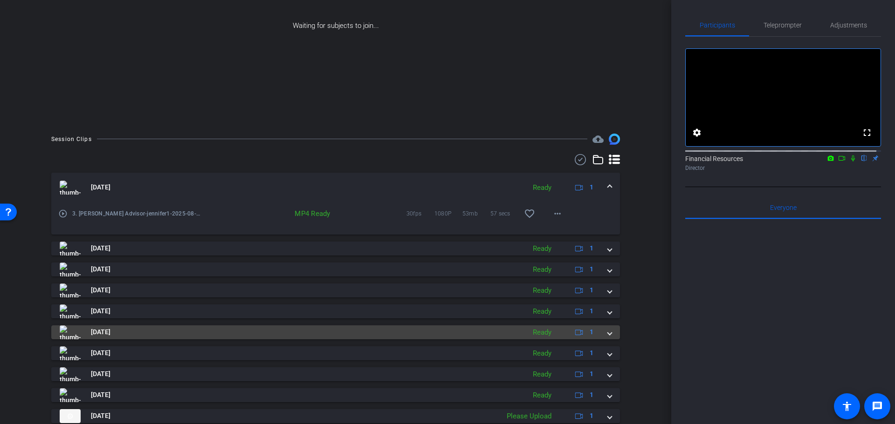
scroll to position [170, 0]
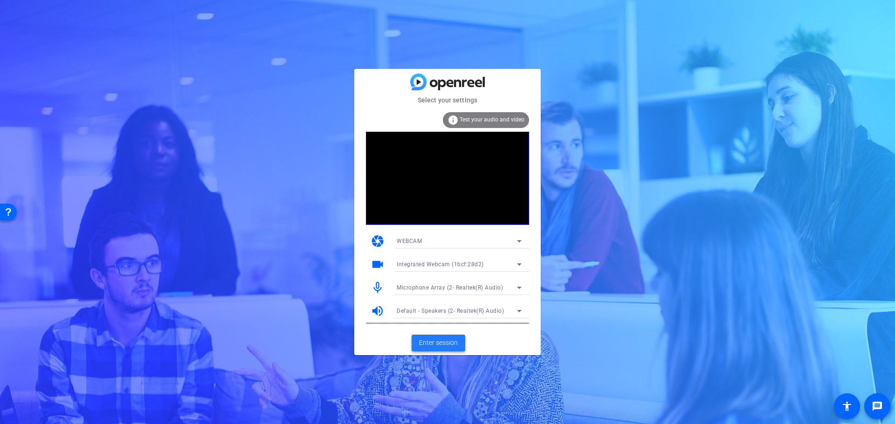
click at [438, 341] on span "Enter session" at bounding box center [438, 343] width 39 height 10
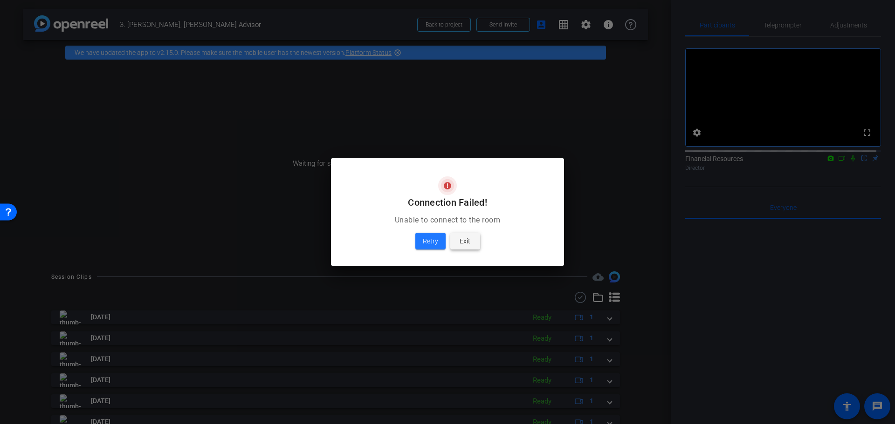
click at [466, 242] on span "Exit" at bounding box center [464, 241] width 11 height 11
